Goal: Register for event/course: Sign up to attend an event or enroll in a course

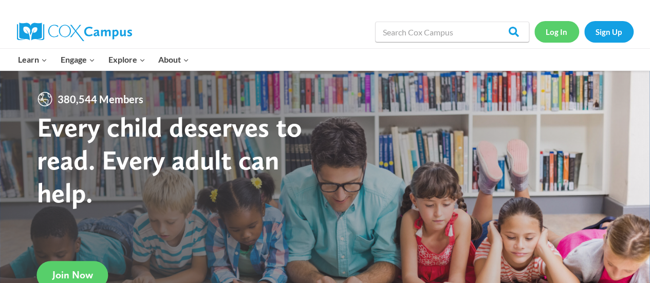
click at [547, 29] on link "Log In" at bounding box center [556, 31] width 45 height 21
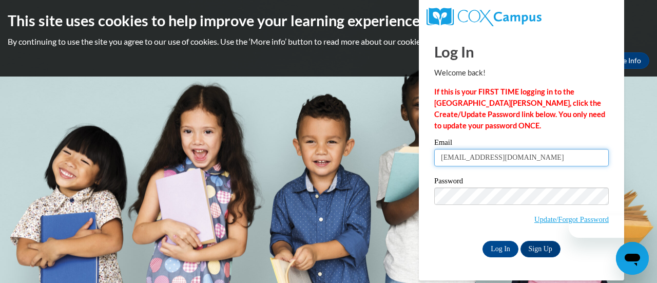
click at [539, 160] on input "kkorenuk@altoona.k12.wi.us" at bounding box center [521, 157] width 175 height 17
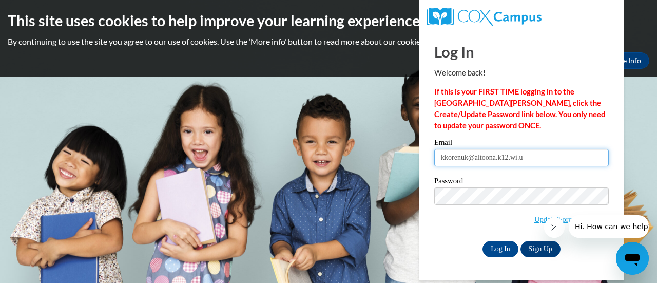
type input "kkorenuk@altoona.k12.wi.us"
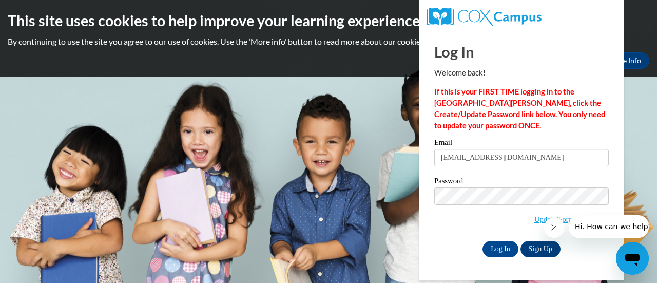
click at [461, 239] on div "Email kkorenuk@altoona.k12.wi.us Password Update/Forgot Password Log In Sign Up…" at bounding box center [521, 198] width 175 height 118
click at [498, 249] on input "Log In" at bounding box center [501, 249] width 36 height 16
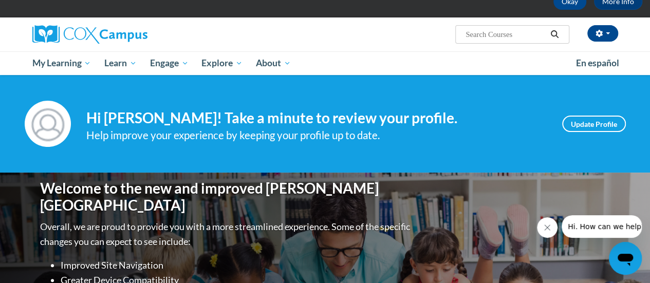
scroll to position [62, 0]
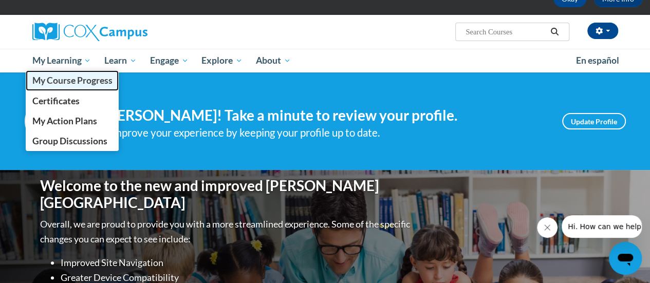
click at [83, 82] on span "My Course Progress" at bounding box center [72, 80] width 80 height 11
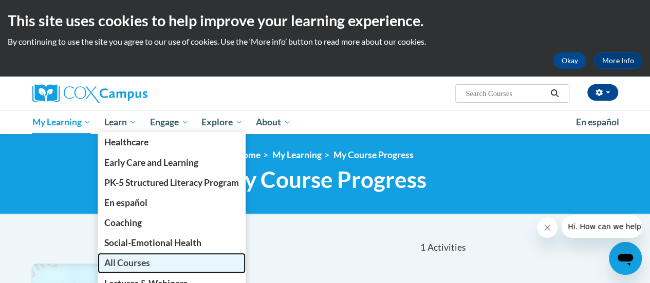
click at [138, 263] on span "All Courses" at bounding box center [127, 262] width 46 height 11
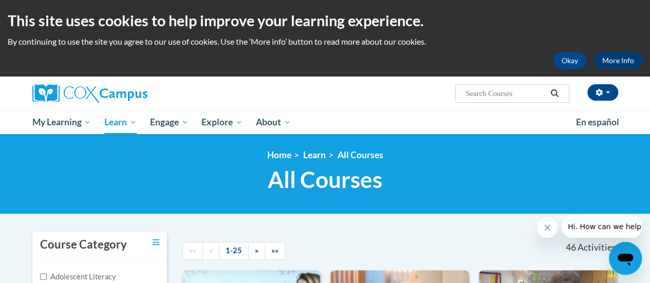
click at [514, 94] on input "Search..." at bounding box center [505, 93] width 82 height 12
type input "oral language"
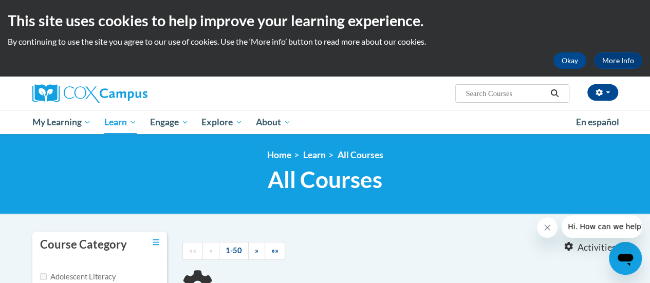
type input "oral language"
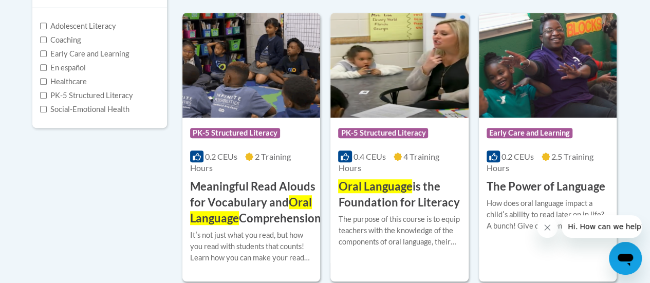
scroll to position [252, 0]
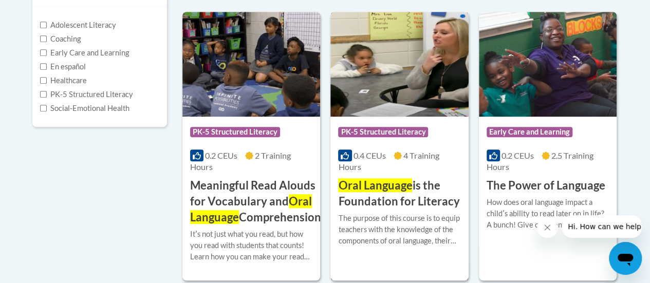
click at [393, 171] on div "0.4 CEUs 4 Training Hours" at bounding box center [399, 161] width 122 height 23
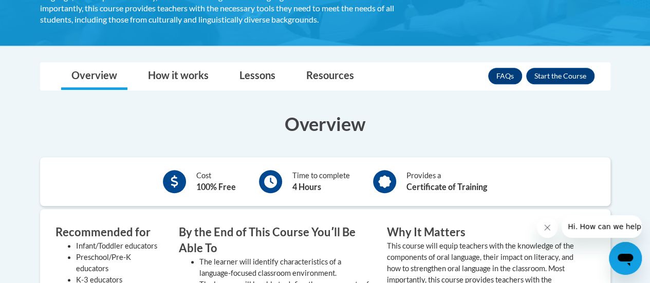
scroll to position [228, 0]
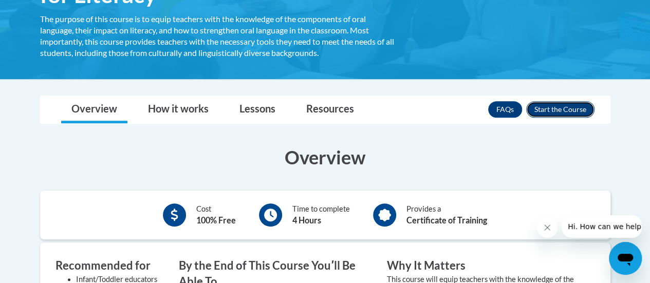
click at [549, 104] on button "Enroll" at bounding box center [560, 109] width 68 height 16
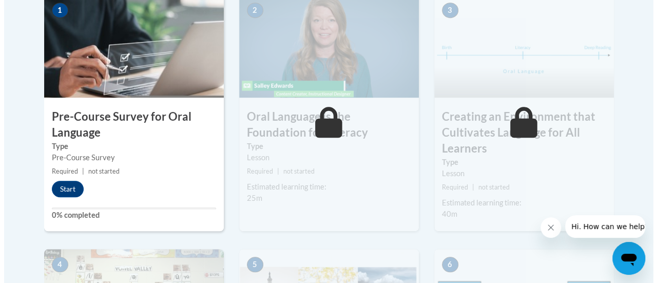
scroll to position [374, 0]
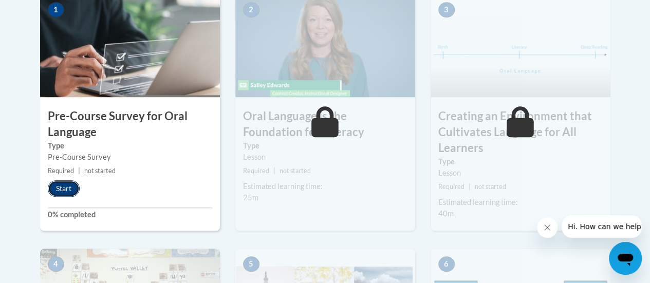
click at [63, 190] on button "Start" at bounding box center [64, 188] width 32 height 16
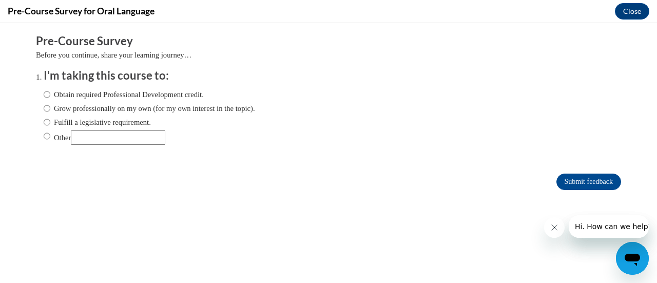
scroll to position [0, 0]
click at [44, 121] on input "Fulfill a legislative requirement." at bounding box center [47, 122] width 7 height 11
radio input "true"
click at [564, 184] on input "Submit feedback" at bounding box center [589, 182] width 65 height 16
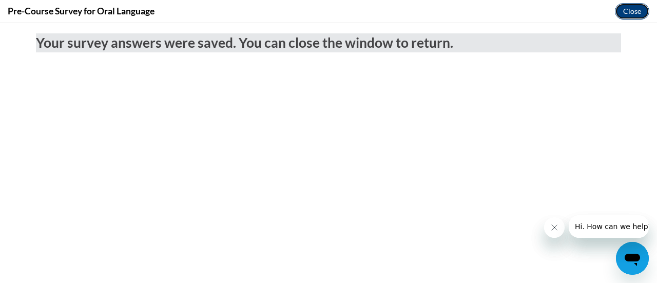
click at [635, 11] on button "Close" at bounding box center [632, 11] width 34 height 16
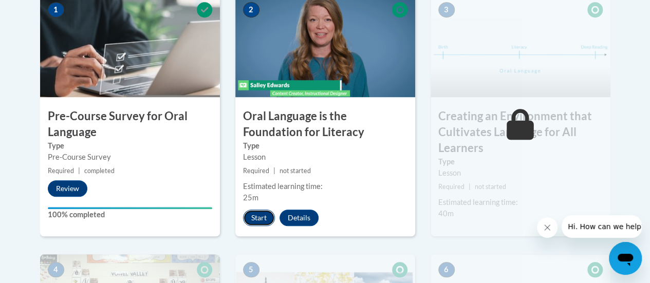
click at [255, 218] on button "Start" at bounding box center [259, 217] width 32 height 16
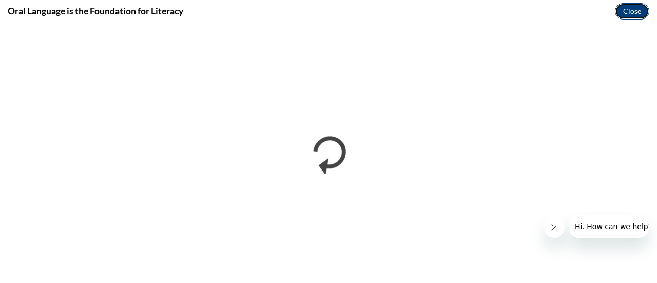
click at [631, 14] on button "Close" at bounding box center [632, 11] width 34 height 16
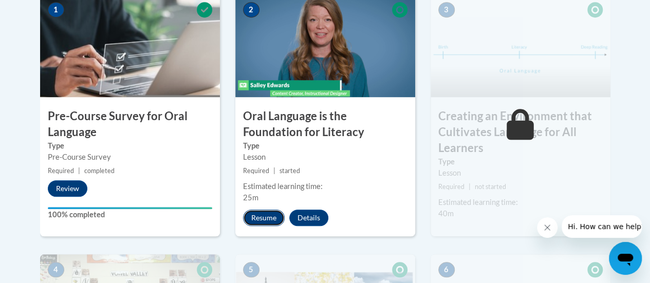
click at [262, 217] on button "Resume" at bounding box center [264, 217] width 42 height 16
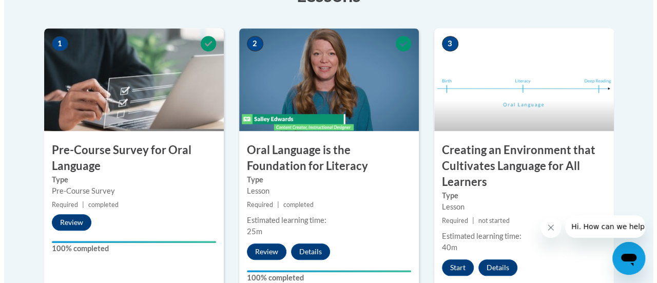
scroll to position [361, 0]
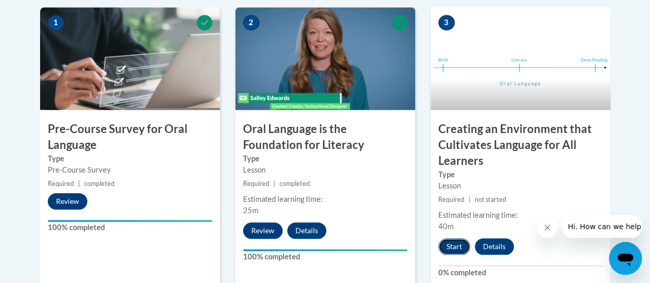
click at [447, 244] on button "Start" at bounding box center [454, 246] width 32 height 16
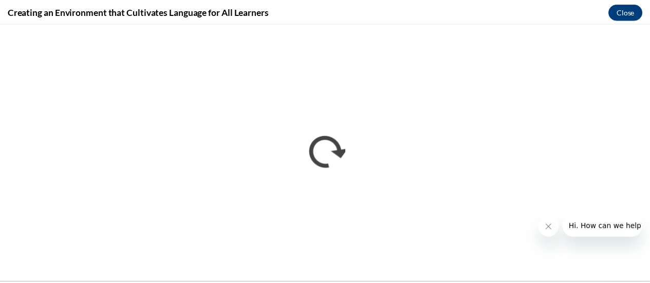
scroll to position [0, 0]
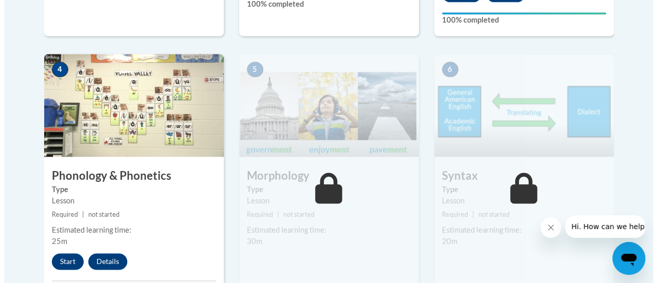
scroll to position [674, 0]
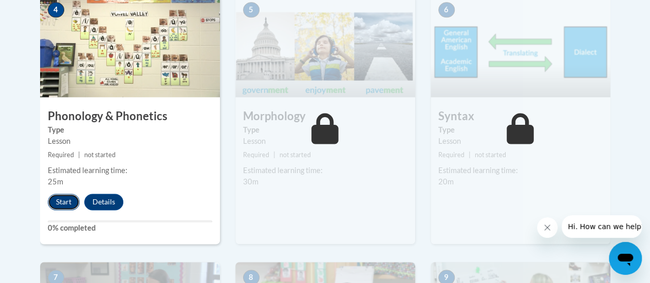
click at [60, 199] on button "Start" at bounding box center [64, 202] width 32 height 16
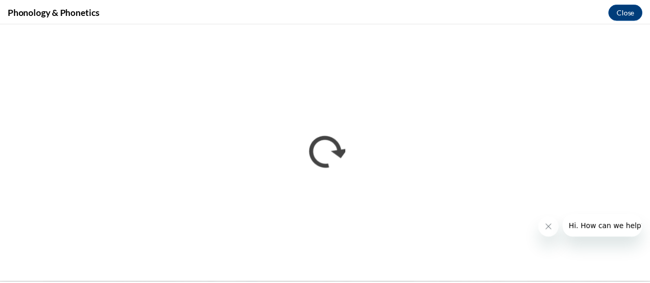
scroll to position [0, 0]
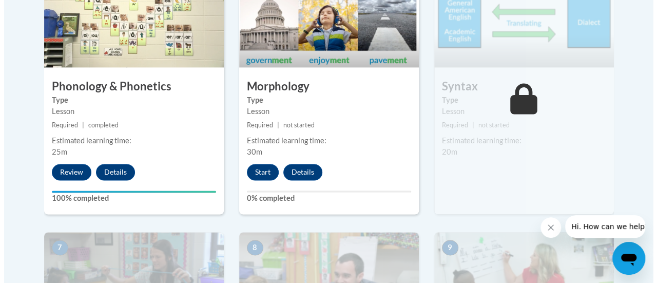
scroll to position [718, 0]
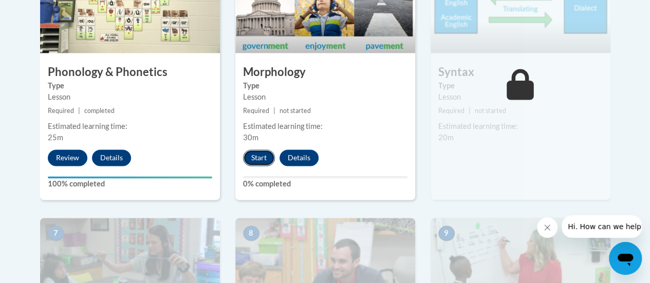
click at [250, 157] on button "Start" at bounding box center [259, 157] width 32 height 16
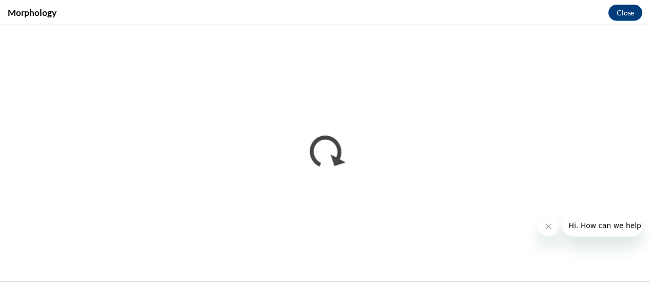
scroll to position [0, 0]
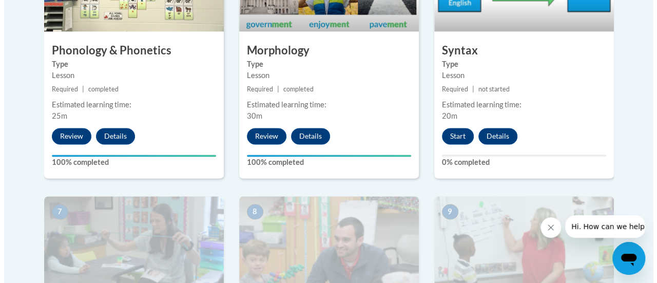
scroll to position [727, 0]
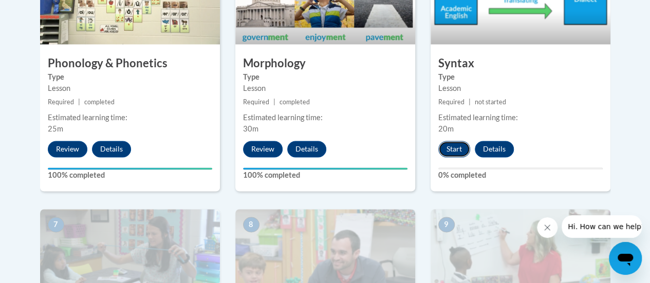
click at [454, 141] on button "Start" at bounding box center [454, 149] width 32 height 16
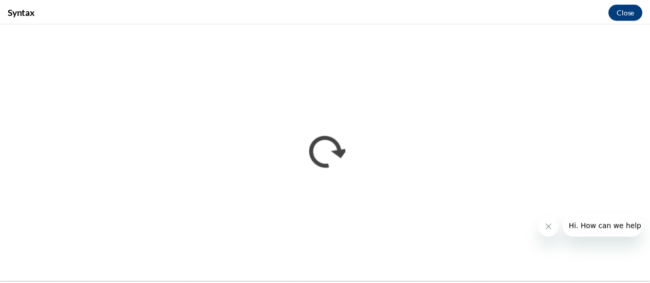
scroll to position [0, 0]
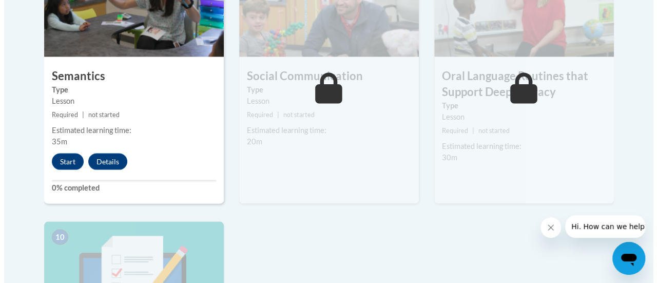
scroll to position [982, 0]
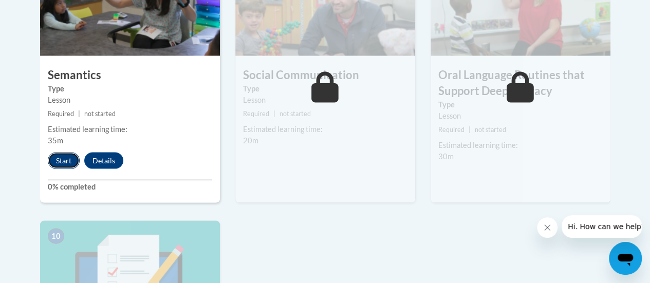
click at [66, 159] on button "Start" at bounding box center [64, 160] width 32 height 16
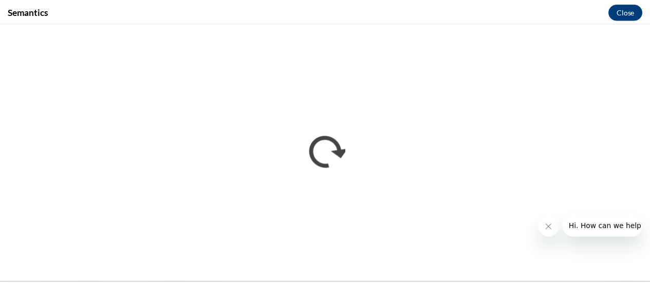
scroll to position [0, 0]
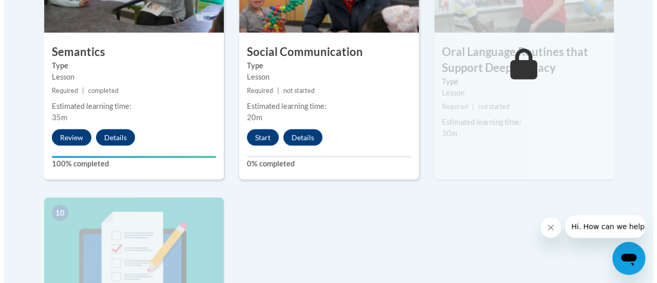
scroll to position [1006, 0]
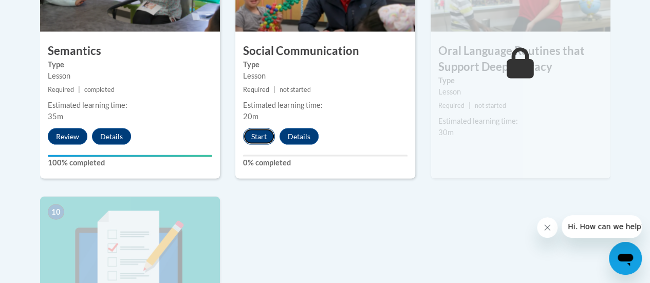
click at [258, 133] on button "Start" at bounding box center [259, 136] width 32 height 16
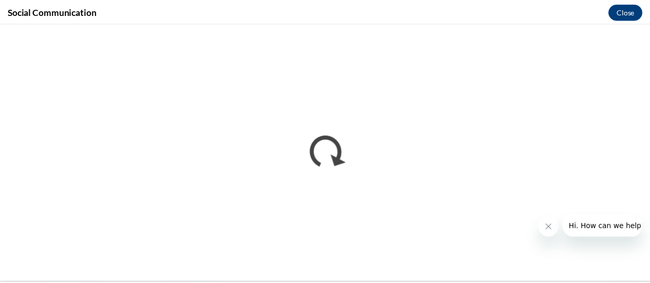
scroll to position [0, 0]
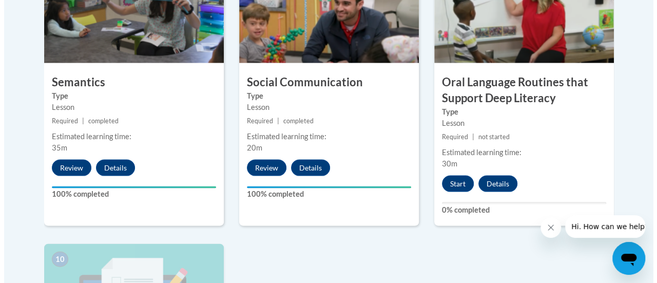
scroll to position [992, 0]
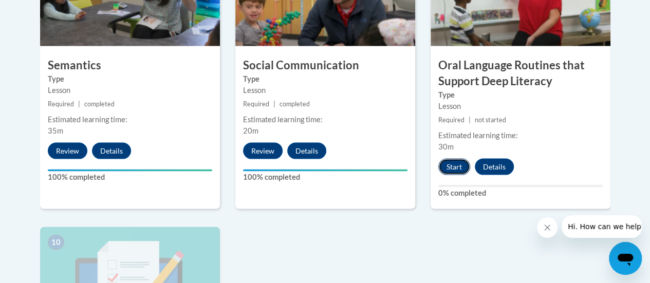
click at [453, 159] on button "Start" at bounding box center [454, 167] width 32 height 16
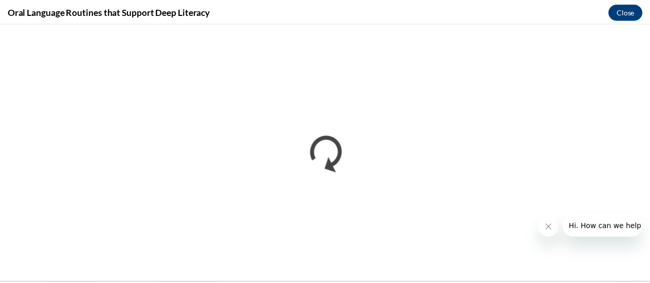
scroll to position [0, 0]
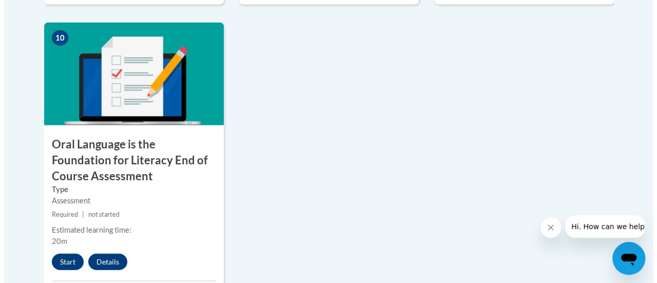
scroll to position [1287, 0]
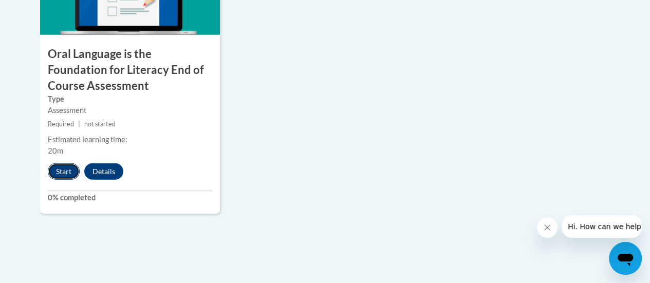
click at [69, 170] on button "Start" at bounding box center [64, 171] width 32 height 16
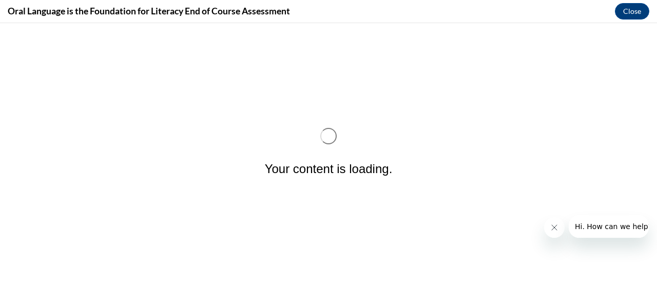
scroll to position [0, 0]
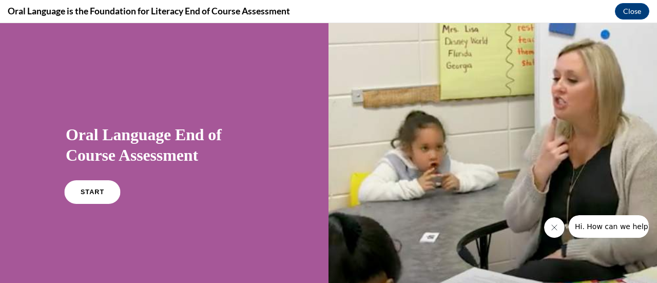
click at [96, 193] on span "START" at bounding box center [93, 192] width 24 height 8
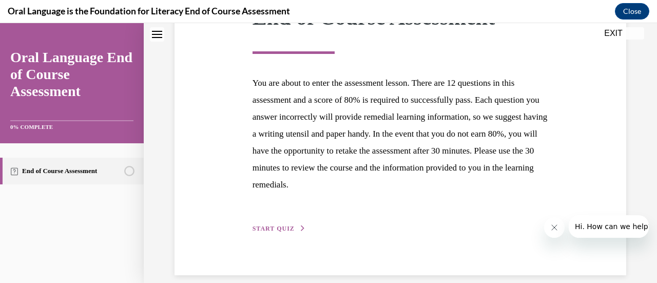
scroll to position [188, 0]
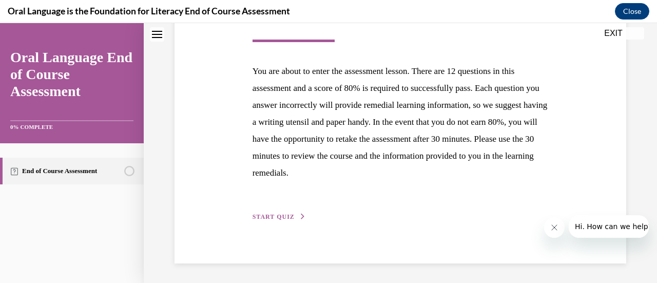
click at [278, 211] on div "Step 1 of 1 End of Course Assessment You are about to enter the assessment less…" at bounding box center [401, 89] width 312 height 268
click at [279, 213] on button "START QUIZ" at bounding box center [279, 216] width 53 height 9
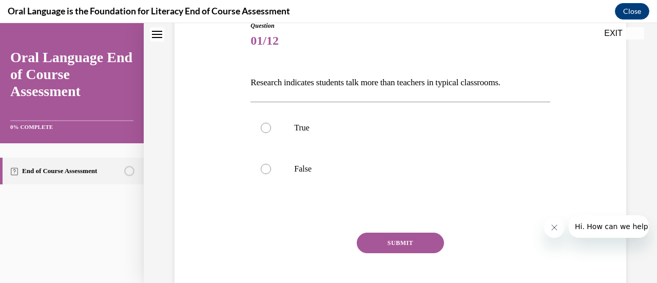
scroll to position [121, 0]
click at [265, 167] on div at bounding box center [266, 169] width 10 height 10
click at [265, 167] on input "False" at bounding box center [266, 169] width 10 height 10
radio input "true"
click at [403, 240] on button "SUBMIT" at bounding box center [400, 243] width 87 height 21
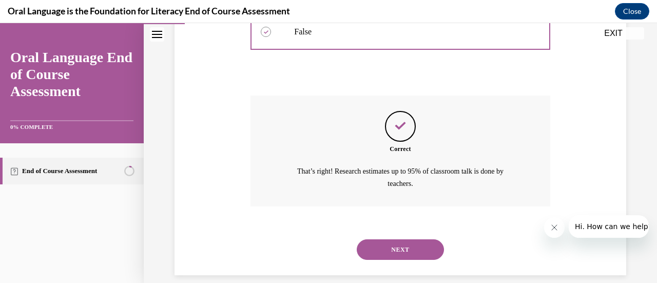
scroll to position [271, 0]
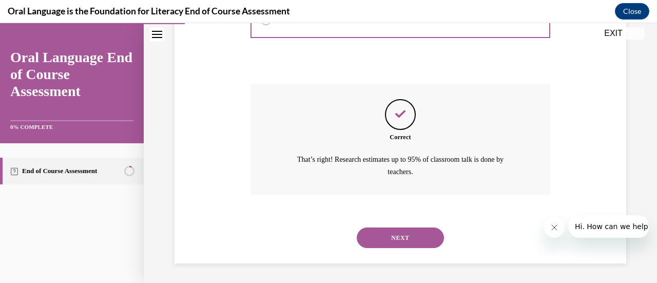
click at [384, 230] on button "NEXT" at bounding box center [400, 237] width 87 height 21
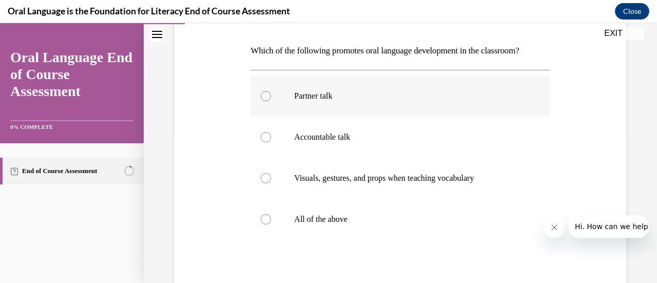
scroll to position [155, 0]
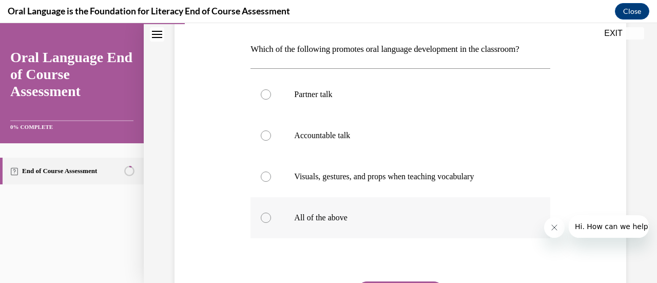
click at [264, 218] on div at bounding box center [266, 218] width 10 height 10
click at [264, 218] on input "All of the above" at bounding box center [266, 218] width 10 height 10
radio input "true"
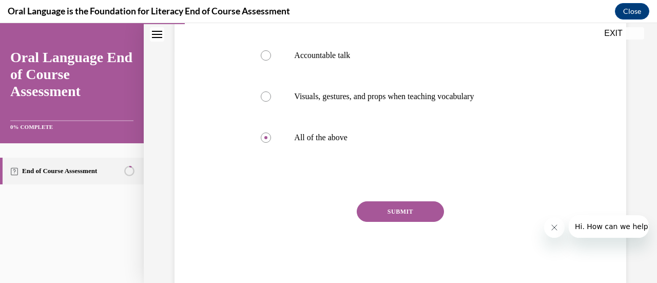
click at [390, 210] on button "SUBMIT" at bounding box center [400, 211] width 87 height 21
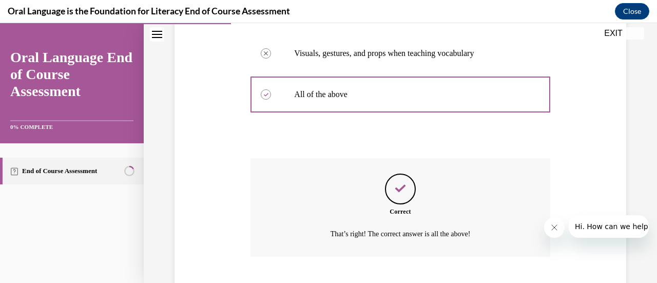
scroll to position [341, 0]
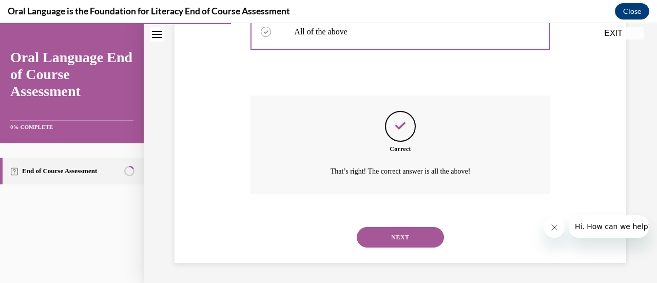
click at [391, 234] on button "NEXT" at bounding box center [400, 237] width 87 height 21
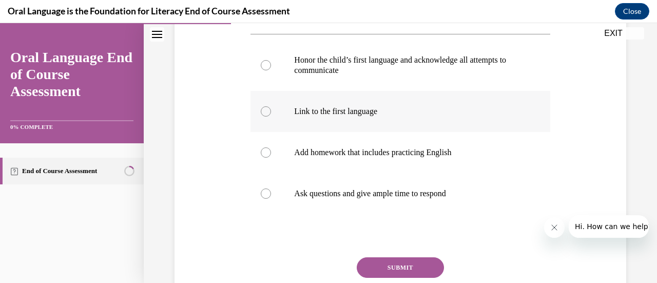
scroll to position [209, 0]
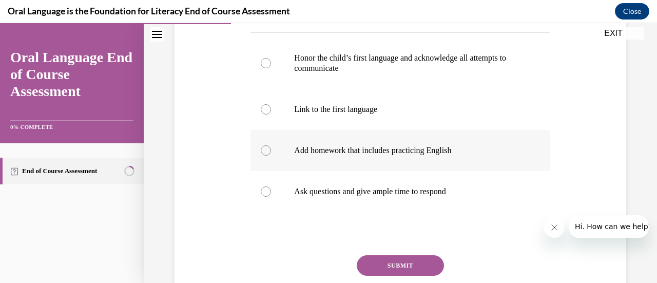
click at [261, 150] on div at bounding box center [266, 150] width 10 height 10
click at [261, 150] on input "Add homework that includes practicing English" at bounding box center [266, 150] width 10 height 10
radio input "true"
click at [391, 262] on button "SUBMIT" at bounding box center [400, 265] width 87 height 21
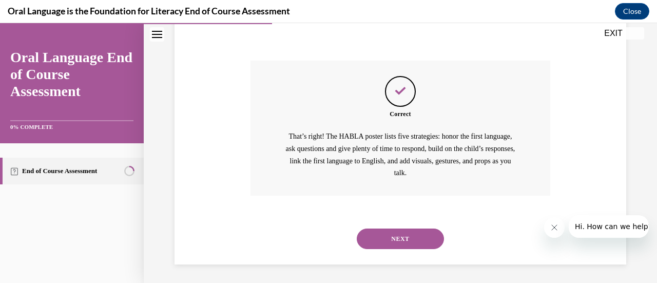
scroll to position [405, 0]
click at [392, 232] on button "NEXT" at bounding box center [400, 237] width 87 height 21
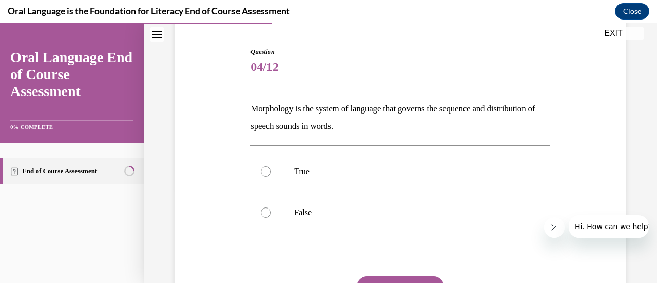
scroll to position [106, 0]
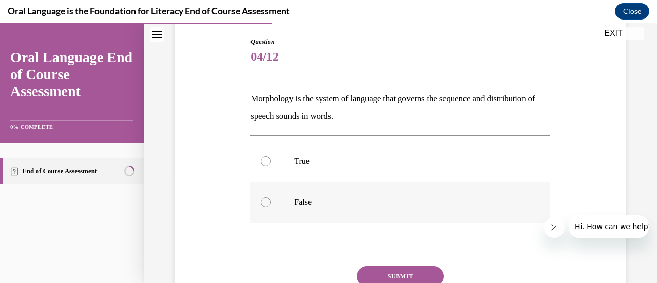
click at [265, 199] on div at bounding box center [266, 202] width 10 height 10
click at [265, 199] on input "False" at bounding box center [266, 202] width 10 height 10
radio input "true"
click at [394, 272] on button "SUBMIT" at bounding box center [400, 276] width 87 height 21
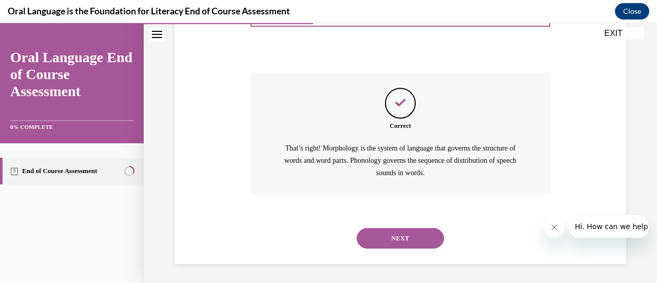
scroll to position [300, 0]
click at [385, 236] on button "NEXT" at bounding box center [400, 237] width 87 height 21
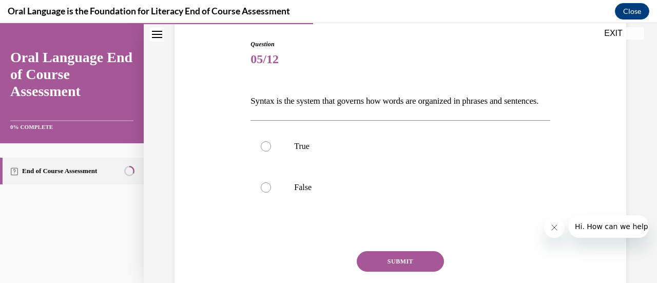
scroll to position [104, 0]
click at [265, 151] on div at bounding box center [266, 146] width 10 height 10
click at [265, 151] on input "True" at bounding box center [266, 146] width 10 height 10
radio input "true"
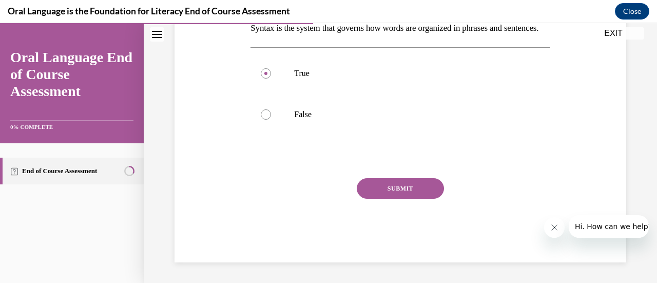
click at [402, 186] on button "SUBMIT" at bounding box center [400, 188] width 87 height 21
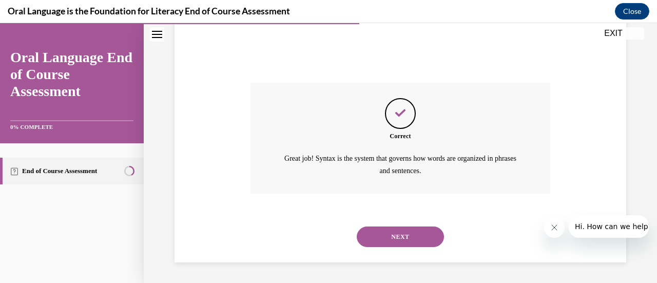
scroll to position [288, 0]
click at [383, 234] on button "NEXT" at bounding box center [400, 236] width 87 height 21
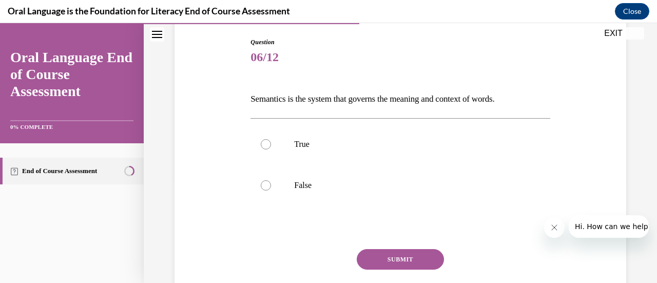
scroll to position [106, 0]
click at [265, 144] on div at bounding box center [266, 144] width 10 height 10
click at [265, 144] on input "True" at bounding box center [266, 144] width 10 height 10
radio input "true"
click at [385, 253] on button "SUBMIT" at bounding box center [400, 259] width 87 height 21
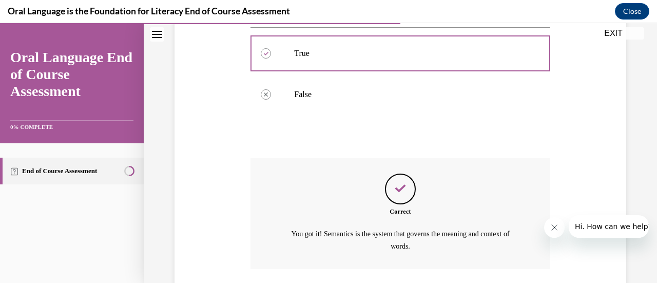
scroll to position [271, 0]
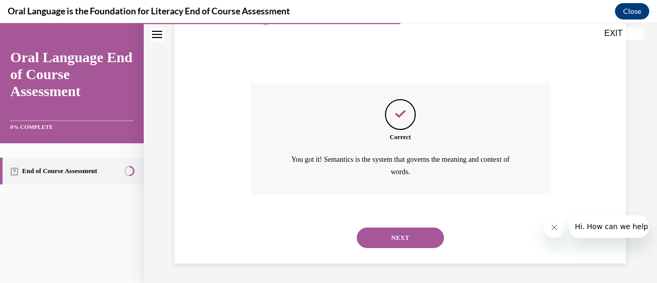
click at [392, 237] on button "NEXT" at bounding box center [400, 237] width 87 height 21
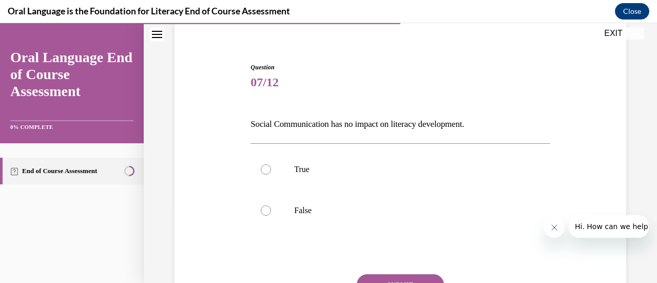
scroll to position [88, 0]
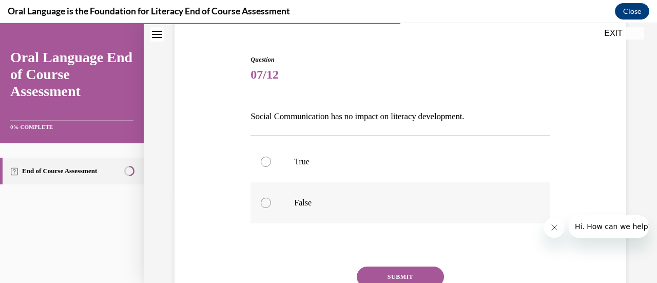
click at [263, 204] on div at bounding box center [266, 203] width 10 height 10
click at [263, 204] on input "False" at bounding box center [266, 203] width 10 height 10
radio input "true"
click at [398, 274] on button "SUBMIT" at bounding box center [400, 276] width 87 height 21
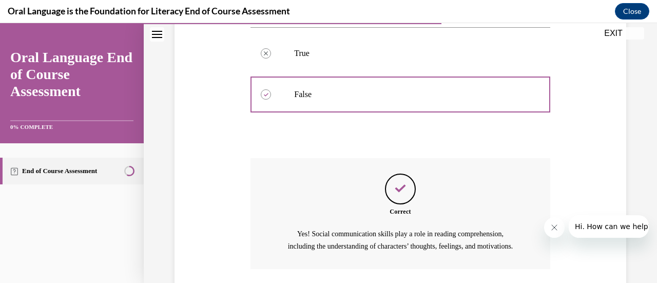
scroll to position [283, 0]
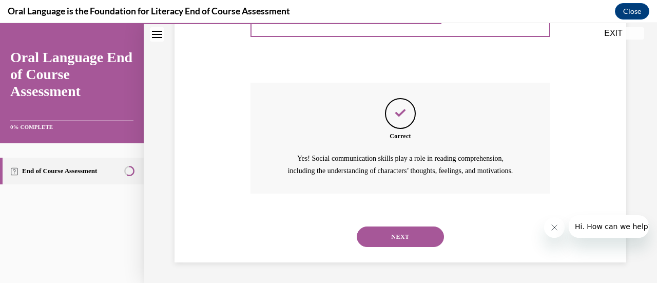
click at [398, 233] on button "NEXT" at bounding box center [400, 236] width 87 height 21
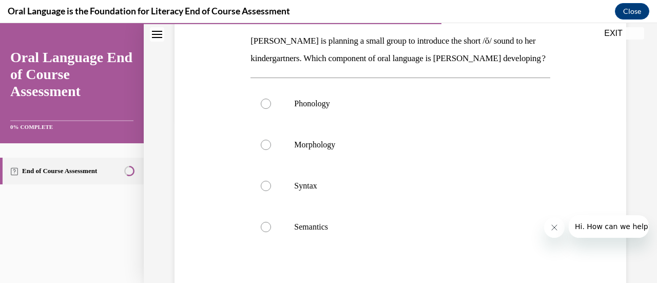
scroll to position [163, 0]
click at [263, 109] on div at bounding box center [266, 104] width 10 height 10
click at [263, 109] on input "Phonology" at bounding box center [266, 104] width 10 height 10
radio input "true"
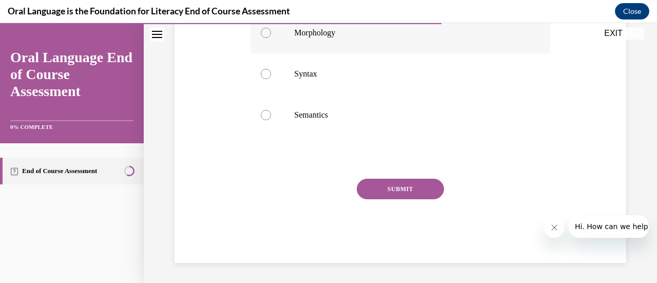
scroll to position [288, 0]
click at [392, 195] on button "SUBMIT" at bounding box center [400, 188] width 87 height 21
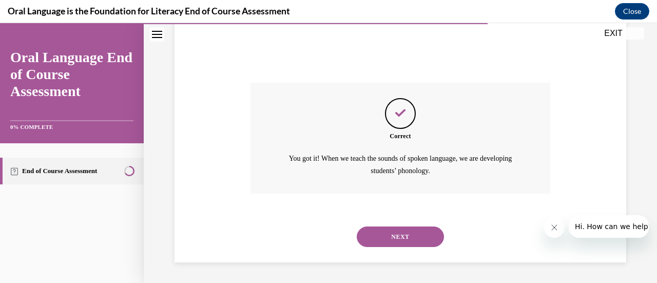
scroll to position [388, 0]
click at [397, 236] on button "NEXT" at bounding box center [400, 236] width 87 height 21
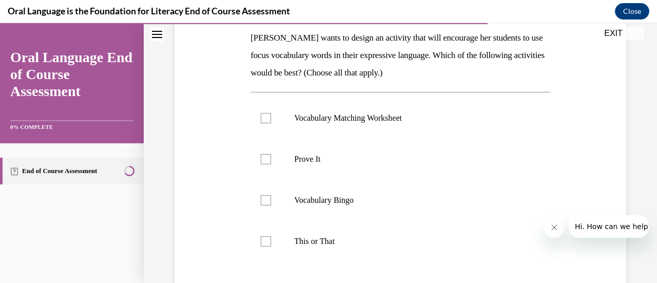
scroll to position [166, 0]
click at [264, 158] on div at bounding box center [266, 159] width 10 height 10
click at [264, 158] on input "Prove It" at bounding box center [266, 159] width 10 height 10
checkbox input "true"
click at [267, 236] on div at bounding box center [266, 241] width 10 height 10
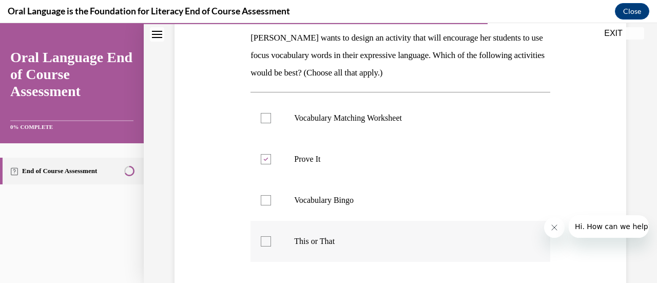
click at [267, 236] on input "This or That" at bounding box center [266, 241] width 10 height 10
checkbox input "true"
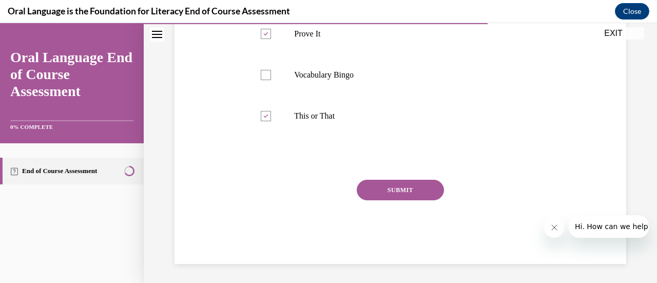
click at [399, 186] on button "SUBMIT" at bounding box center [400, 190] width 87 height 21
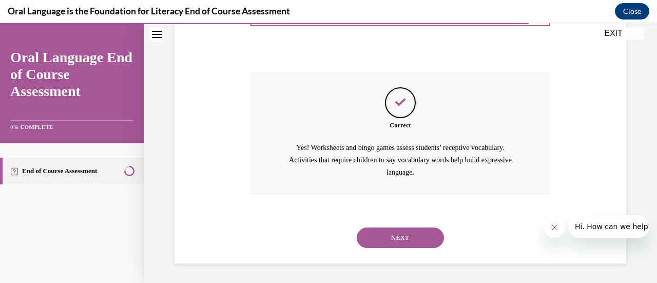
scroll to position [400, 0]
click at [384, 235] on button "NEXT" at bounding box center [400, 237] width 87 height 21
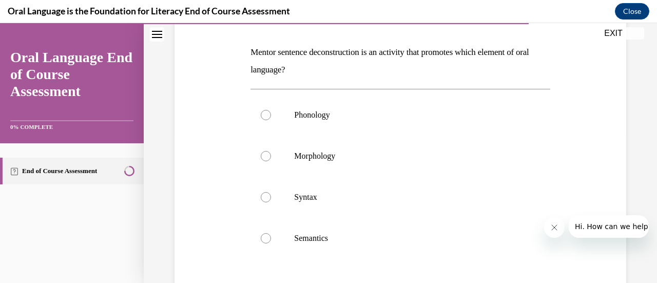
scroll to position [153, 0]
click at [263, 194] on div at bounding box center [266, 196] width 10 height 10
click at [263, 194] on input "Syntax" at bounding box center [266, 196] width 10 height 10
radio input "true"
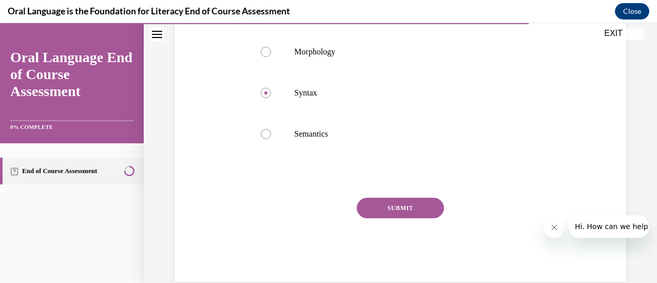
click at [399, 208] on button "SUBMIT" at bounding box center [400, 208] width 87 height 21
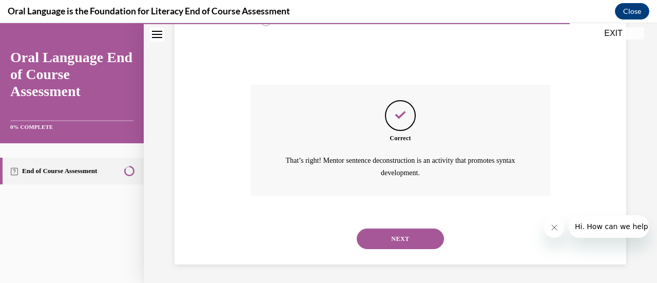
scroll to position [370, 0]
click at [398, 232] on button "NEXT" at bounding box center [400, 237] width 87 height 21
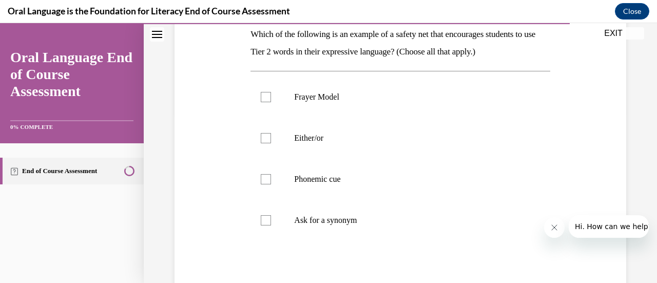
scroll to position [167, 0]
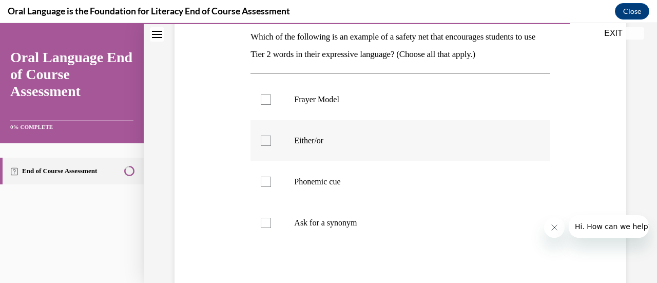
click at [262, 140] on div at bounding box center [266, 141] width 10 height 10
click at [262, 140] on input "Either/or" at bounding box center [266, 141] width 10 height 10
checkbox input "true"
click at [263, 183] on div at bounding box center [266, 182] width 10 height 10
click at [263, 183] on input "Phonemic cue" at bounding box center [266, 182] width 10 height 10
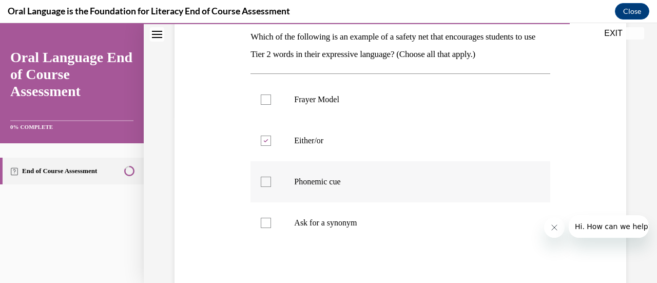
checkbox input "true"
click at [268, 224] on div at bounding box center [266, 223] width 10 height 10
click at [268, 224] on input "Ask for a synonym" at bounding box center [266, 223] width 10 height 10
checkbox input "true"
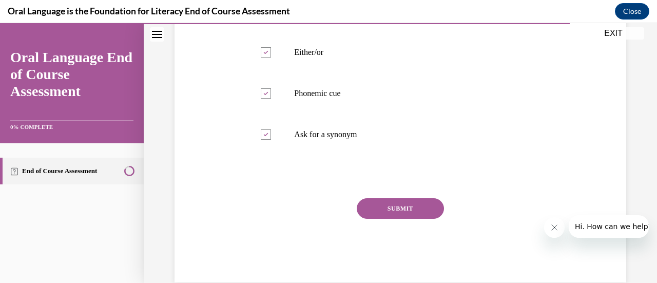
click at [391, 211] on button "SUBMIT" at bounding box center [400, 208] width 87 height 21
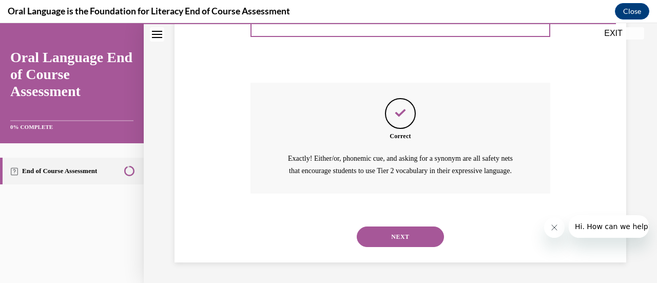
scroll to position [383, 0]
click at [391, 237] on button "NEXT" at bounding box center [400, 236] width 87 height 21
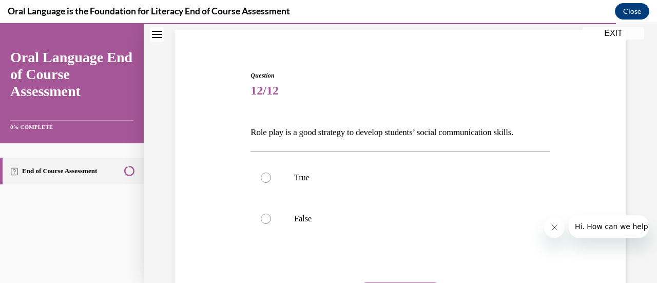
scroll to position [74, 0]
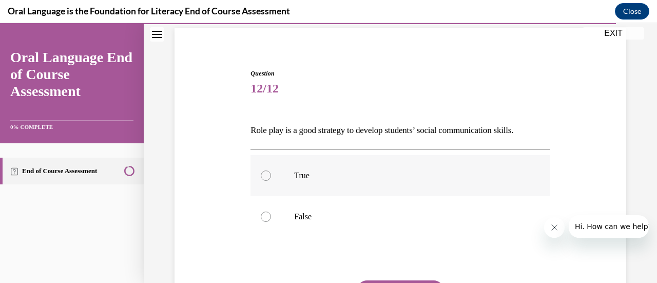
click at [266, 176] on div at bounding box center [266, 175] width 10 height 10
click at [266, 176] on input "True" at bounding box center [266, 175] width 10 height 10
radio input "true"
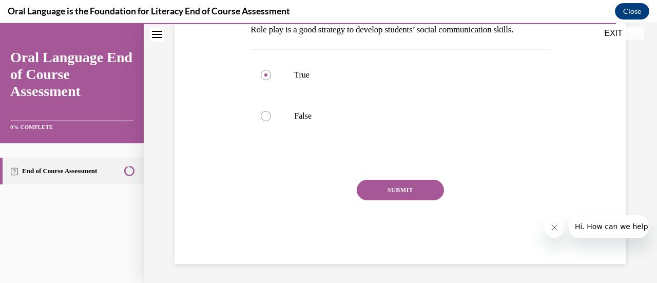
click at [377, 188] on button "SUBMIT" at bounding box center [400, 190] width 87 height 21
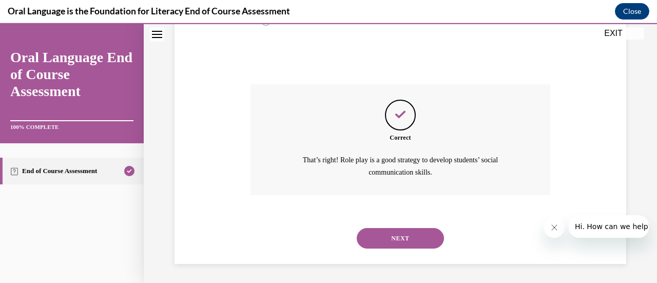
scroll to position [271, 0]
click at [387, 235] on button "NEXT" at bounding box center [400, 237] width 87 height 21
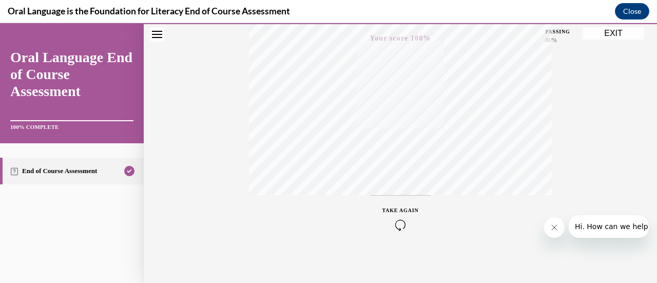
scroll to position [266, 0]
click at [603, 33] on button "EXIT" at bounding box center [614, 33] width 62 height 12
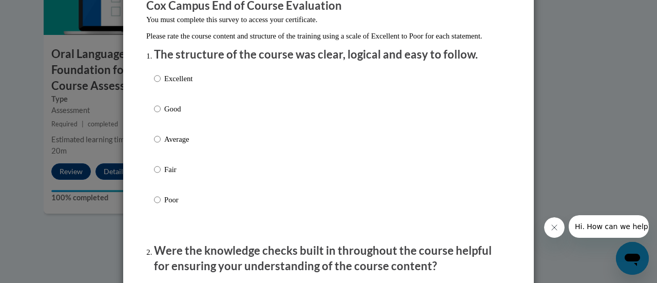
scroll to position [98, 0]
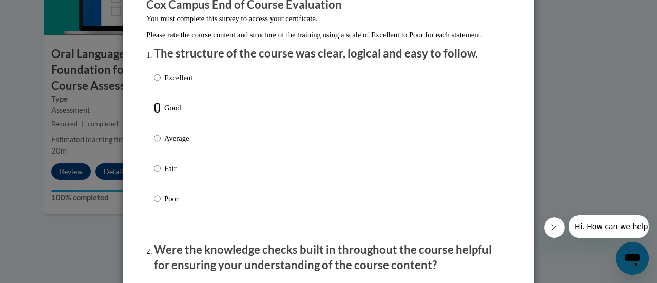
click at [154, 113] on input "Good" at bounding box center [157, 107] width 7 height 11
radio input "true"
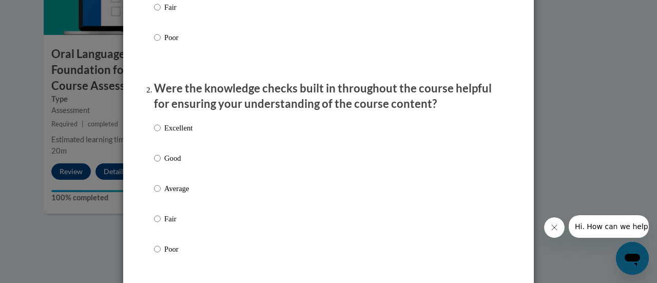
scroll to position [261, 0]
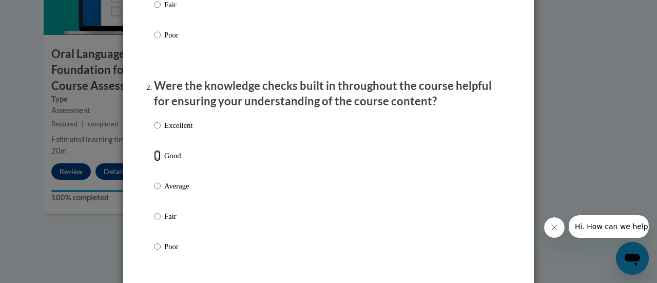
click at [154, 161] on input "Good" at bounding box center [157, 155] width 7 height 11
radio input "true"
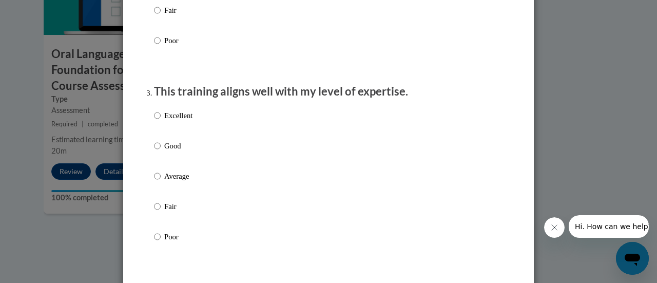
scroll to position [469, 0]
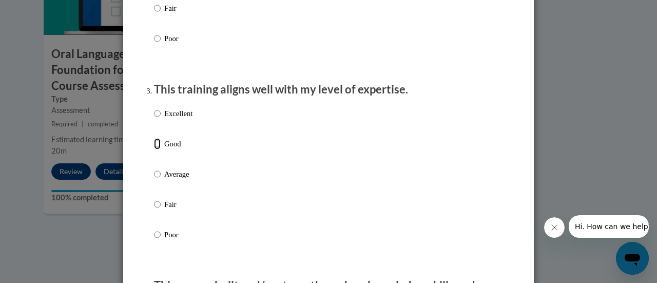
click at [156, 149] on input "Good" at bounding box center [157, 143] width 7 height 11
radio input "true"
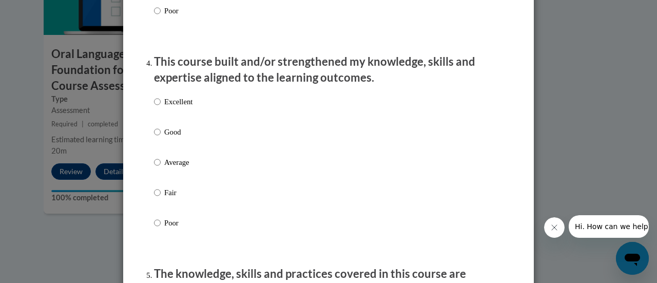
scroll to position [694, 0]
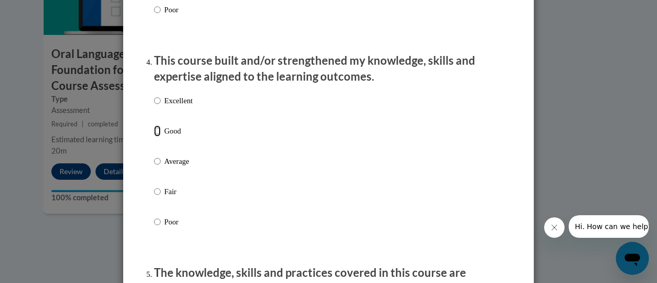
click at [154, 137] on input "Good" at bounding box center [157, 130] width 7 height 11
radio input "true"
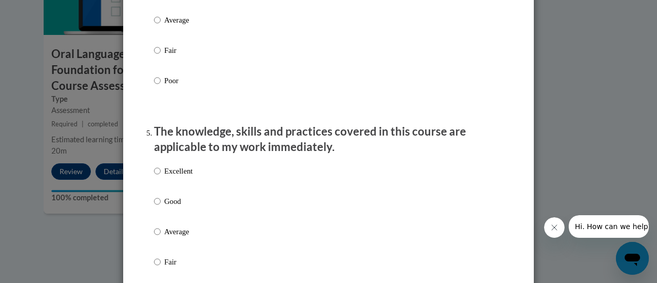
scroll to position [836, 0]
click at [154, 206] on input "Good" at bounding box center [157, 200] width 7 height 11
radio input "true"
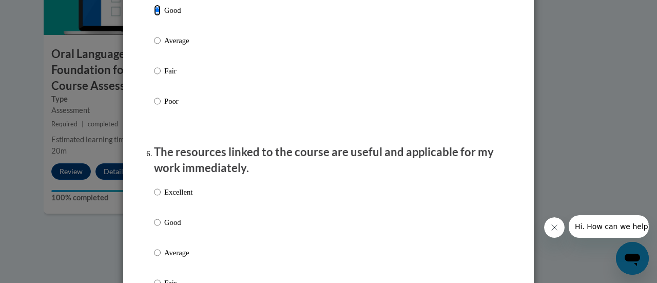
scroll to position [1106, 0]
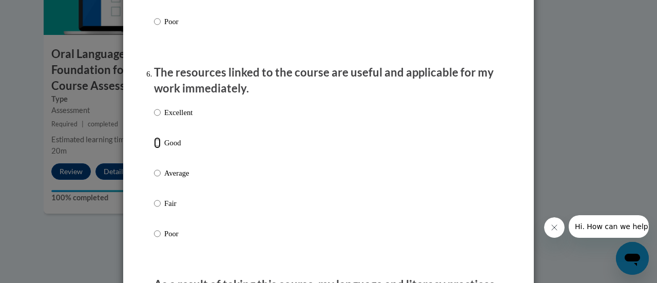
click at [155, 148] on input "Good" at bounding box center [157, 142] width 7 height 11
radio input "true"
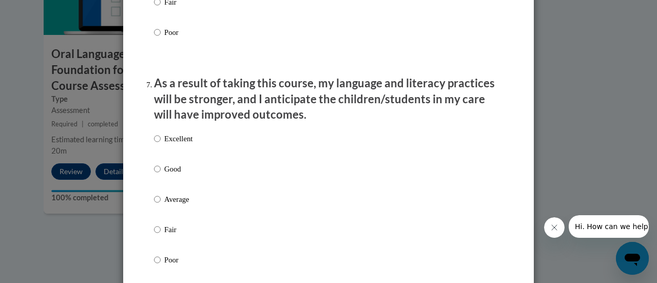
scroll to position [1308, 0]
click at [154, 174] on input "Good" at bounding box center [157, 168] width 7 height 11
radio input "true"
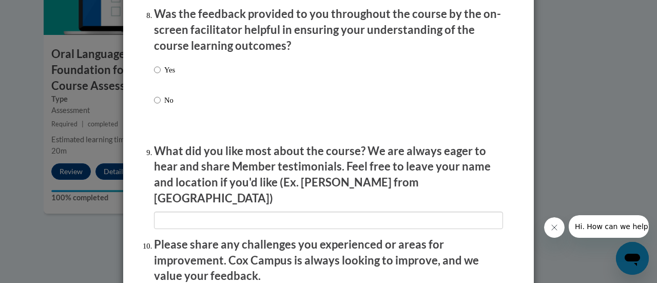
scroll to position [1608, 0]
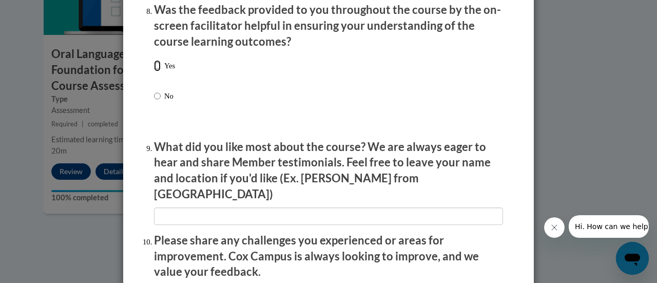
click at [154, 71] on input "Yes" at bounding box center [157, 65] width 7 height 11
radio input "true"
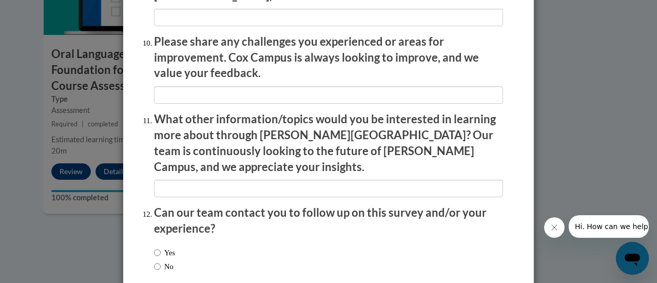
scroll to position [1852, 0]
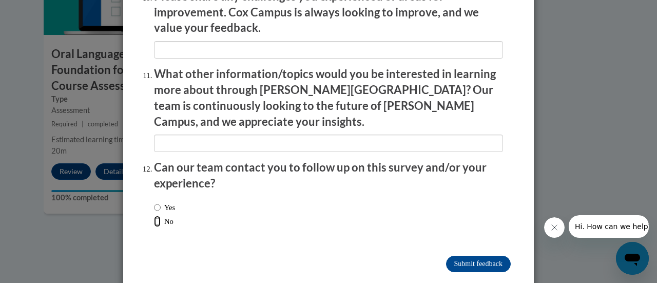
click at [154, 216] on input "No" at bounding box center [157, 221] width 7 height 11
radio input "true"
click at [474, 256] on input "Submit feedback" at bounding box center [478, 264] width 65 height 16
